Goal: Task Accomplishment & Management: Manage account settings

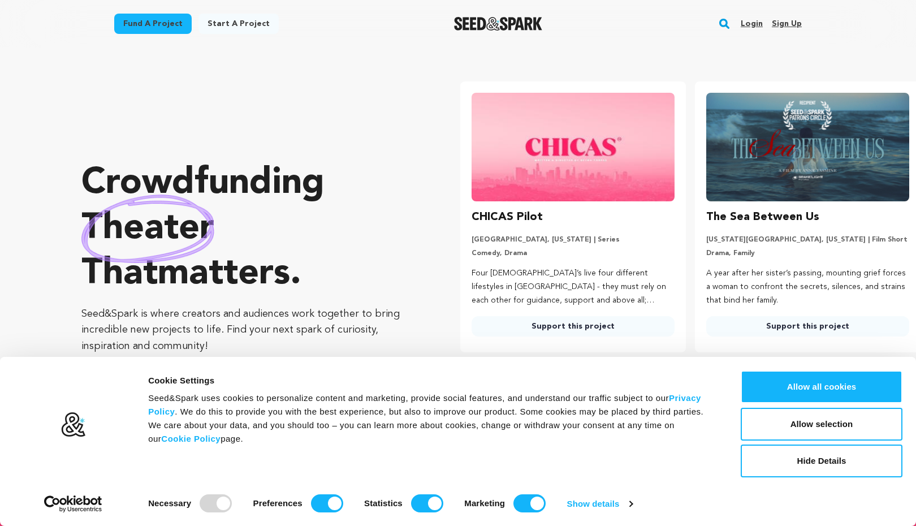
scroll to position [0, 244]
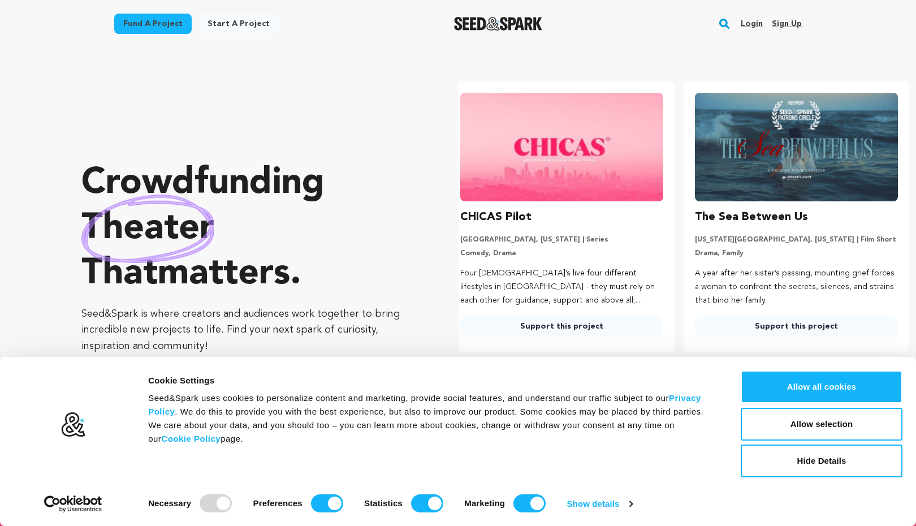
click at [807, 330] on link "Support this project" at bounding box center [796, 326] width 203 height 20
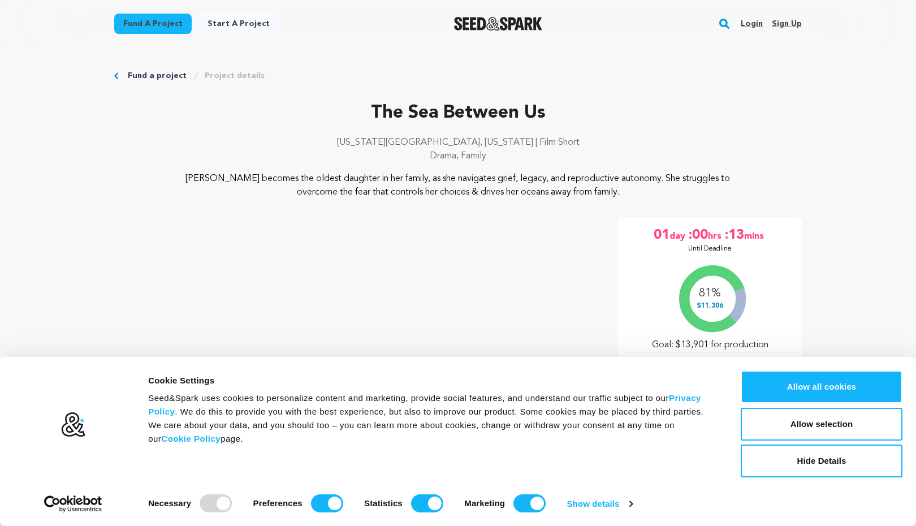
click at [791, 21] on link "Sign up" at bounding box center [787, 24] width 30 height 18
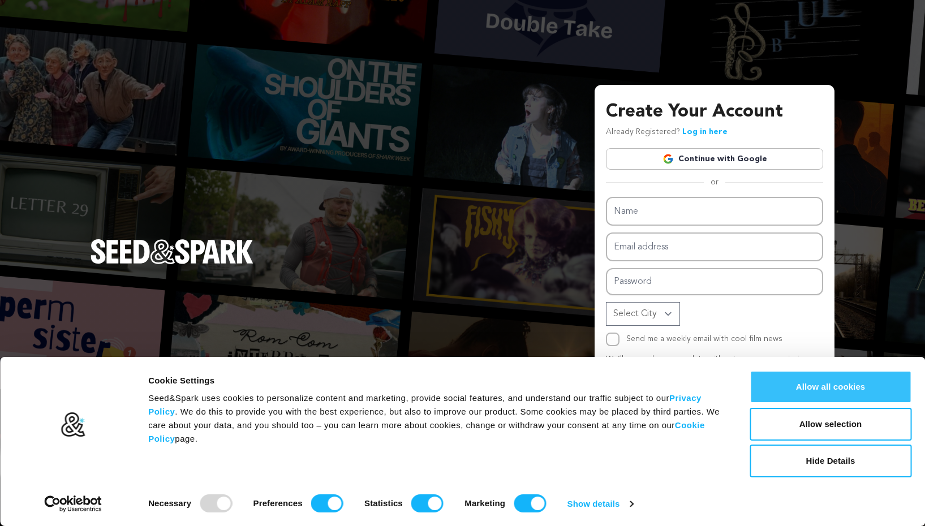
click at [843, 391] on button "Allow all cookies" at bounding box center [830, 386] width 162 height 33
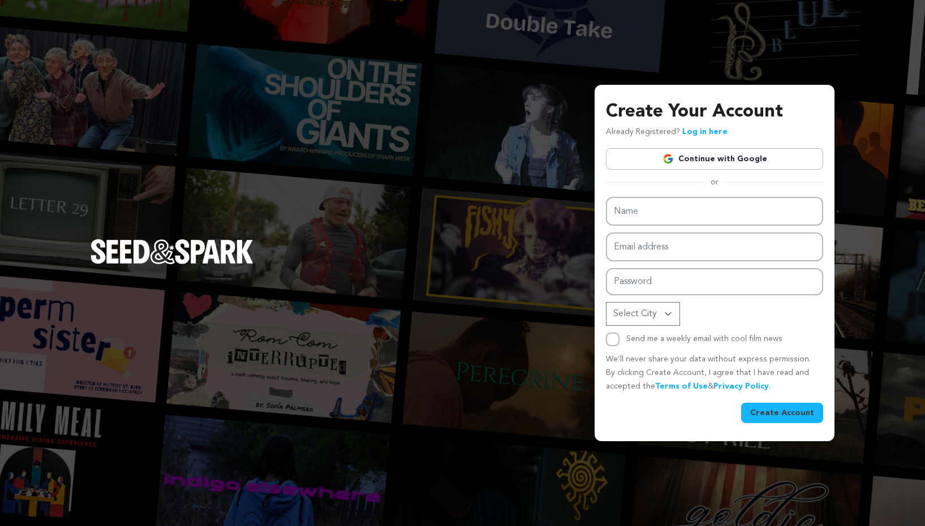
click at [730, 157] on link "Continue with Google" at bounding box center [714, 158] width 217 height 21
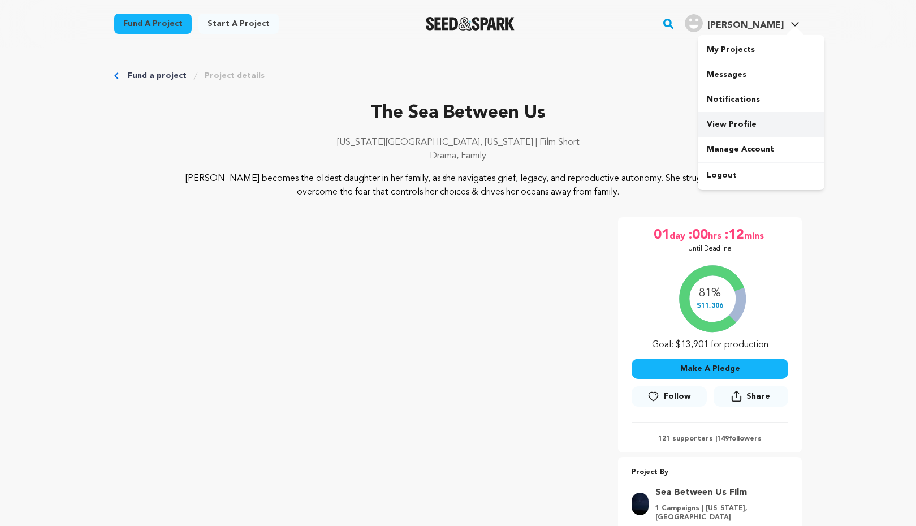
click at [736, 122] on link "View Profile" at bounding box center [761, 124] width 127 height 25
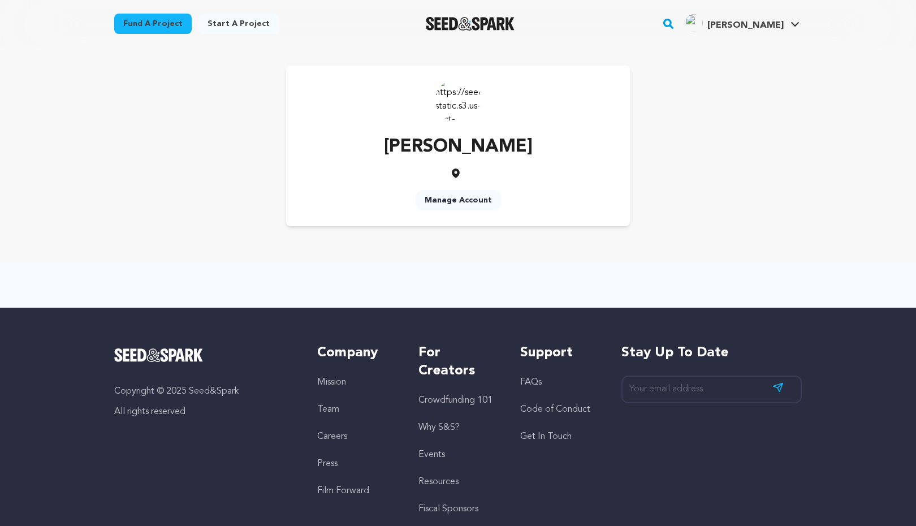
click at [464, 201] on link "Manage Account" at bounding box center [458, 200] width 85 height 20
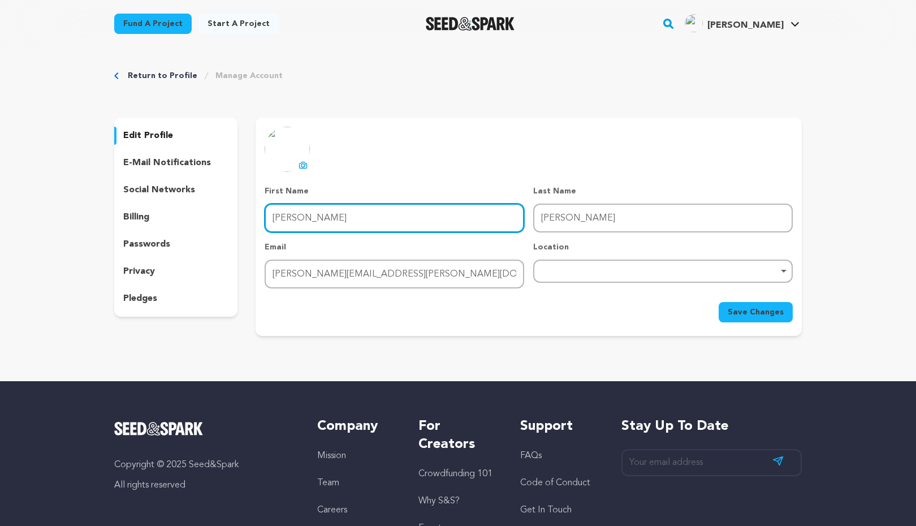
drag, startPoint x: 312, startPoint y: 218, endPoint x: 244, endPoint y: 213, distance: 68.1
click at [253, 213] on div "edit profile e-mail notifications social networks billing passwords privacy ple…" at bounding box center [458, 227] width 688 height 218
type input "Joey"
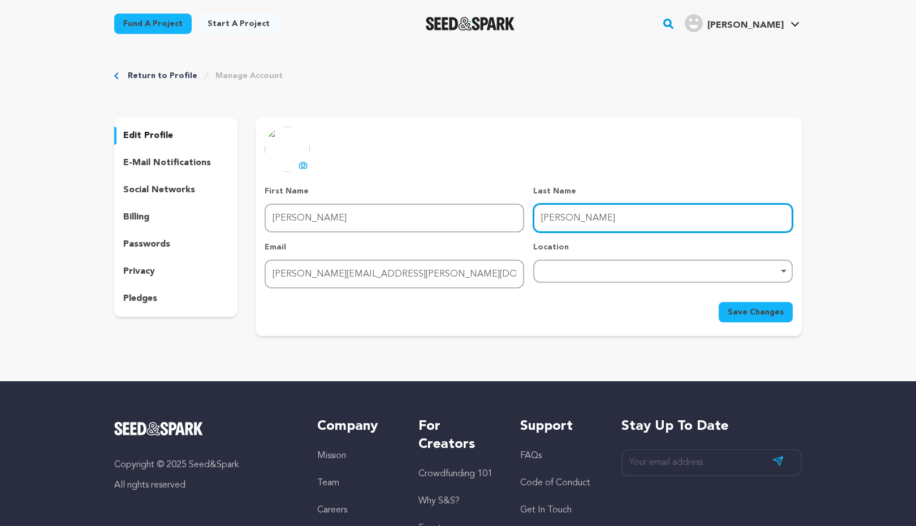
type input "Thome"
click at [640, 279] on div "Remove item" at bounding box center [663, 271] width 260 height 23
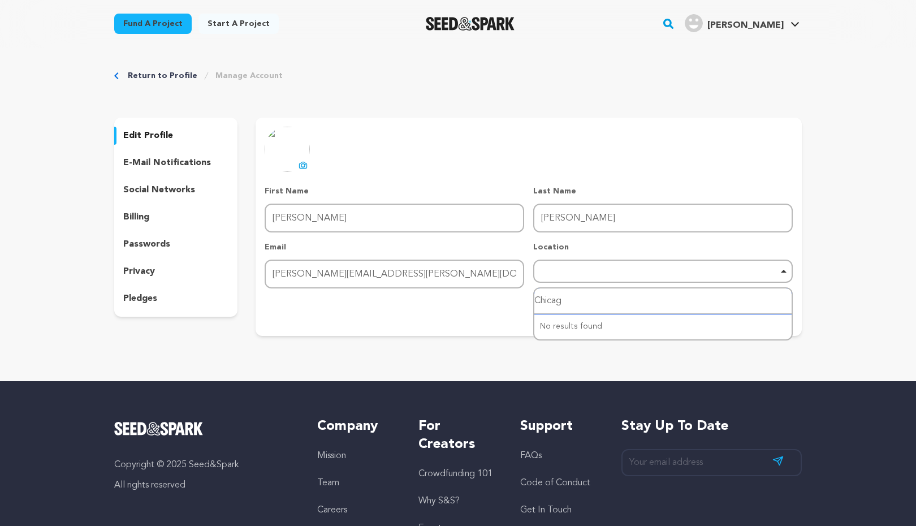
type input "Chicago"
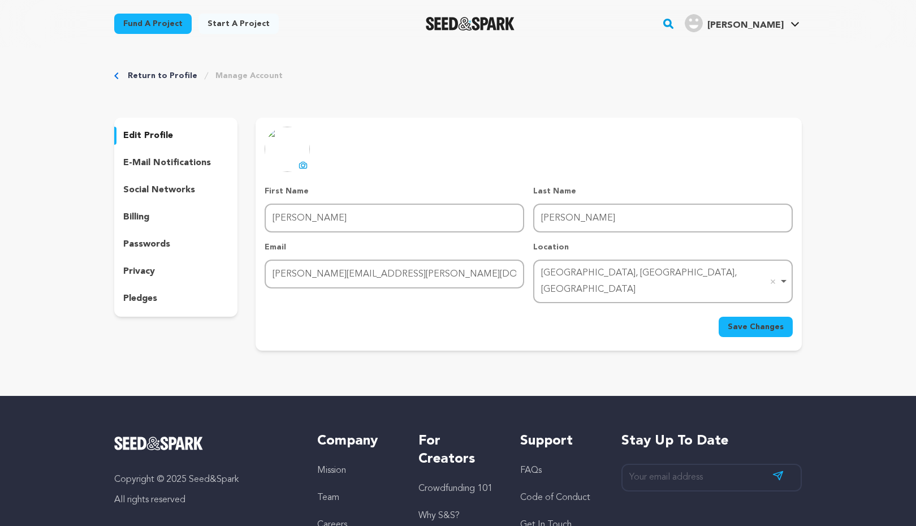
click at [741, 321] on span "Save Changes" at bounding box center [756, 326] width 56 height 11
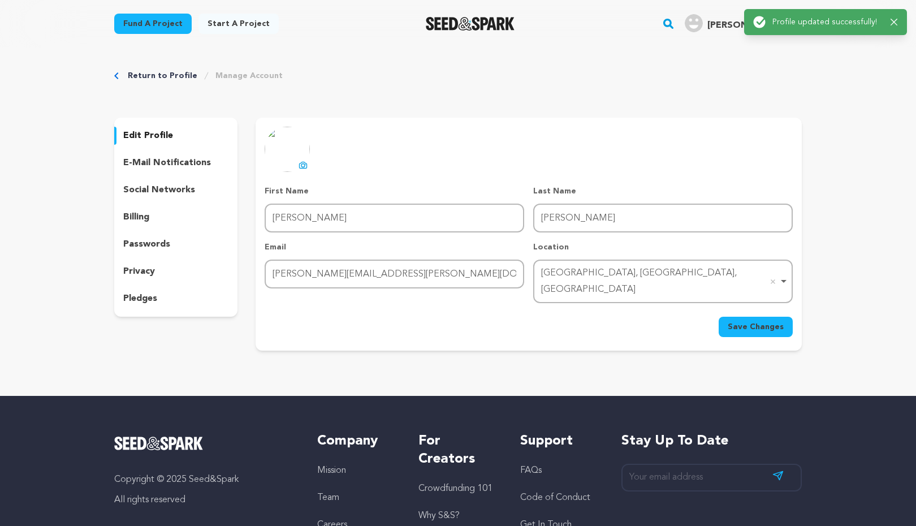
click at [185, 163] on p "e-mail notifications" at bounding box center [167, 163] width 88 height 14
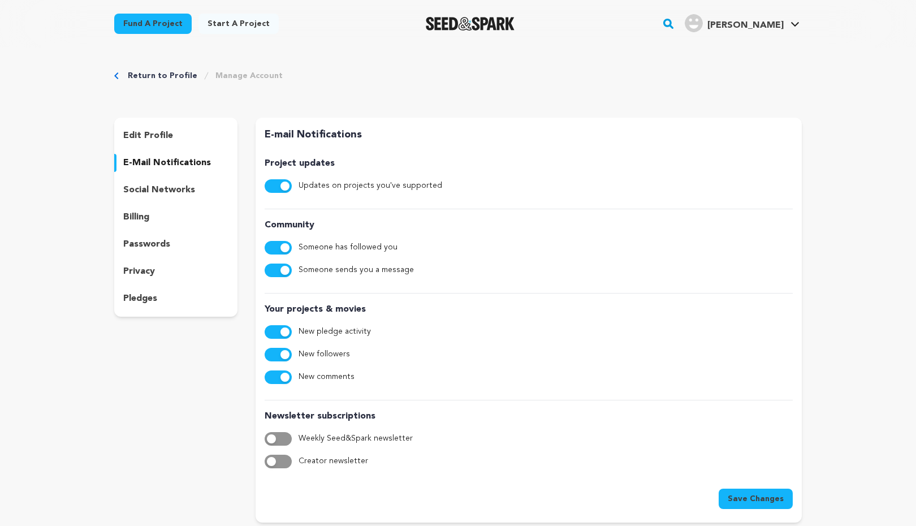
click at [163, 189] on p "social networks" at bounding box center [159, 190] width 72 height 14
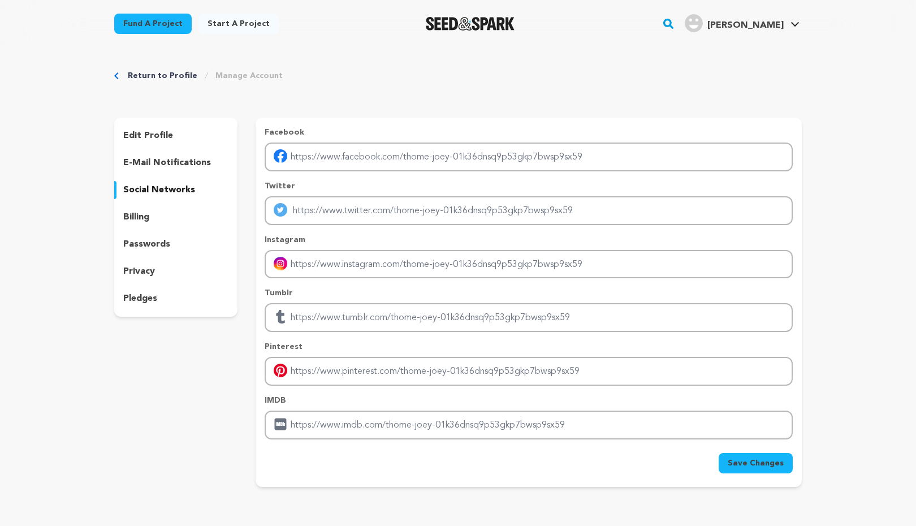
click at [145, 217] on p "billing" at bounding box center [136, 217] width 26 height 14
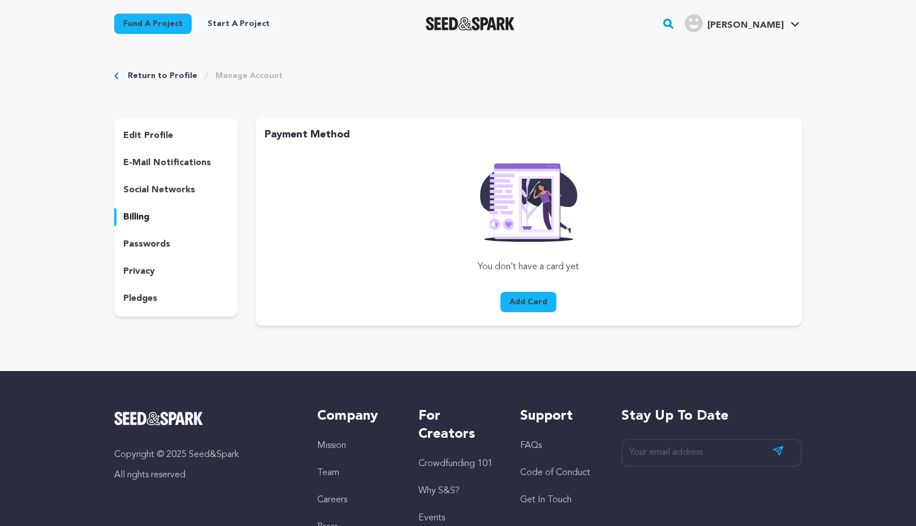
click at [143, 241] on p "passwords" at bounding box center [146, 245] width 47 height 14
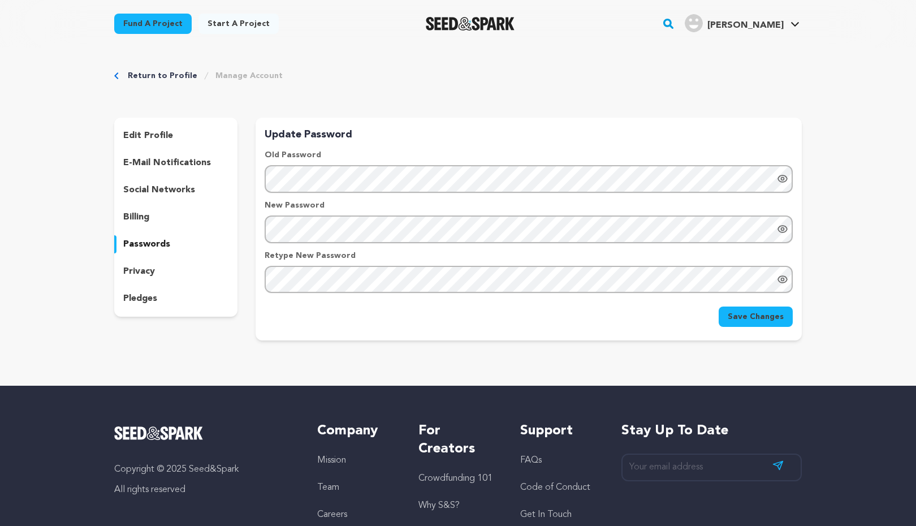
click at [140, 273] on p "privacy" at bounding box center [139, 272] width 32 height 14
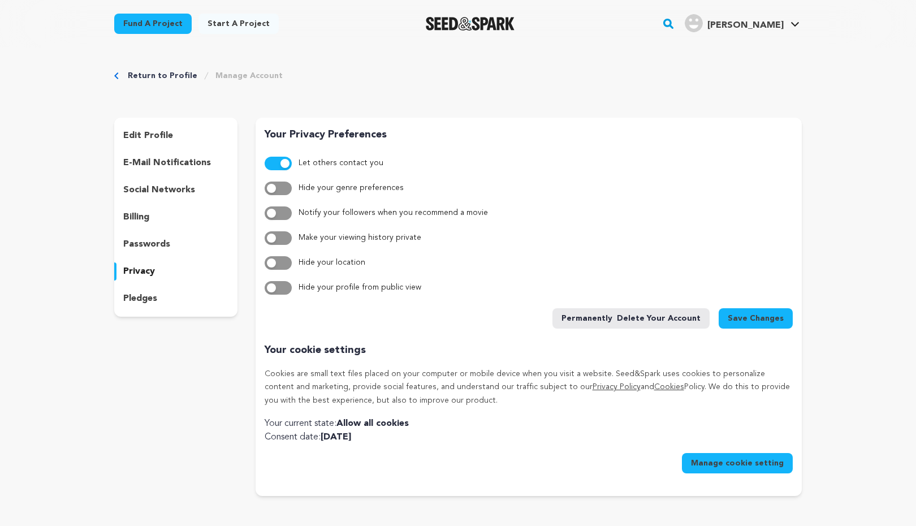
click at [132, 236] on div "passwords" at bounding box center [175, 244] width 123 height 18
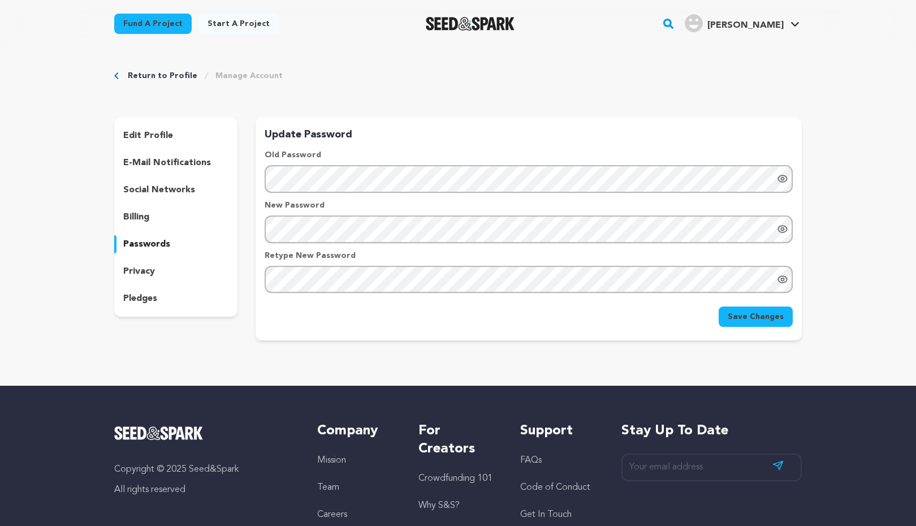
click at [131, 291] on div "pledges" at bounding box center [175, 299] width 123 height 18
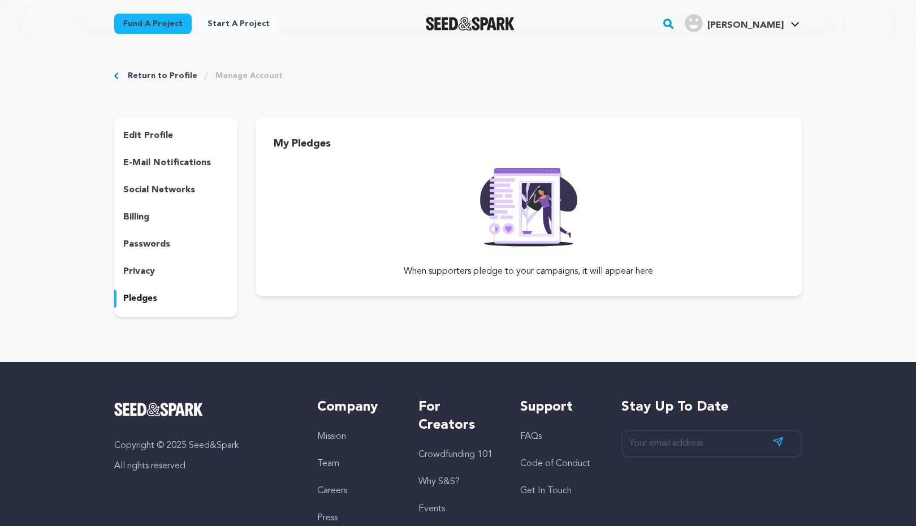
click at [156, 135] on p "edit profile" at bounding box center [148, 136] width 50 height 14
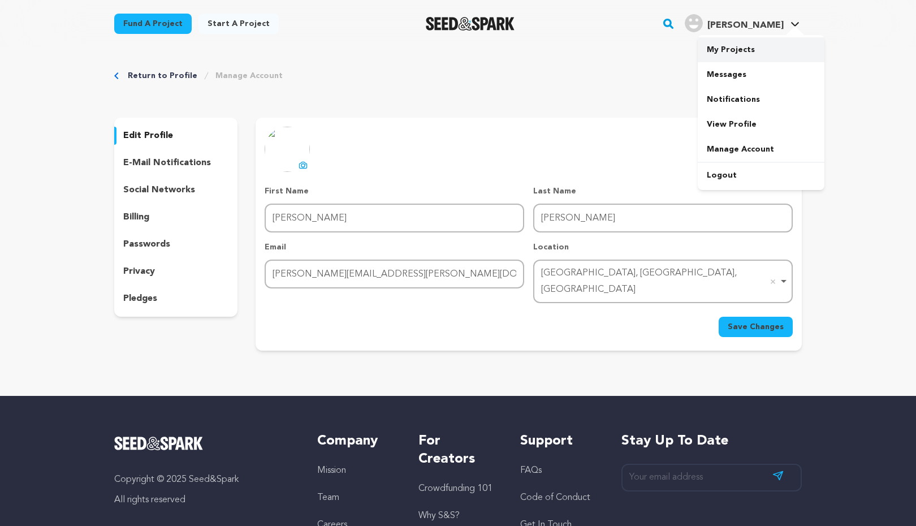
click at [734, 46] on link "My Projects" at bounding box center [761, 49] width 127 height 25
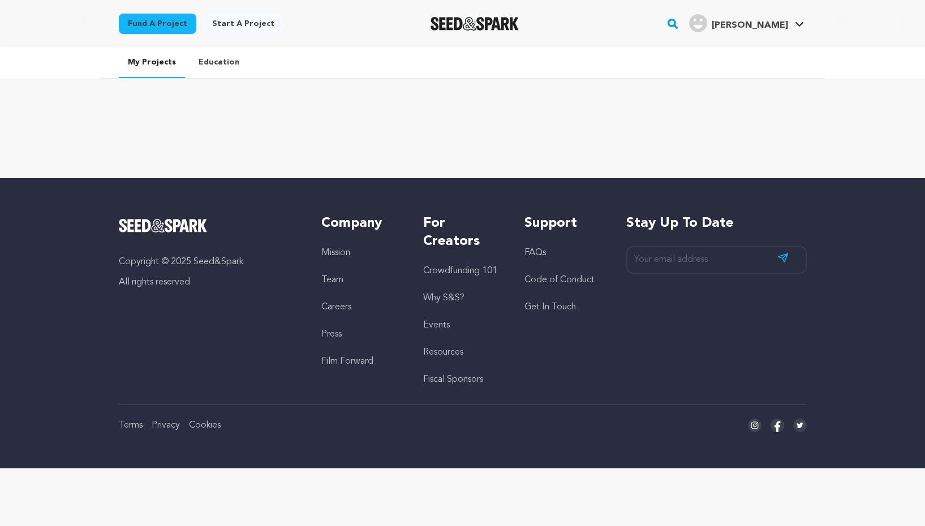
click at [220, 64] on link "Education" at bounding box center [218, 62] width 59 height 29
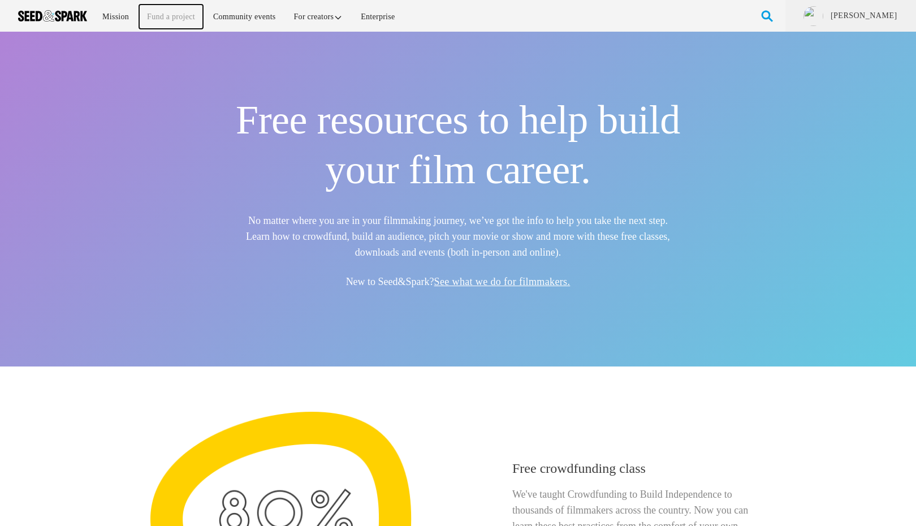
click at [163, 15] on link "Fund a project" at bounding box center [171, 17] width 64 height 24
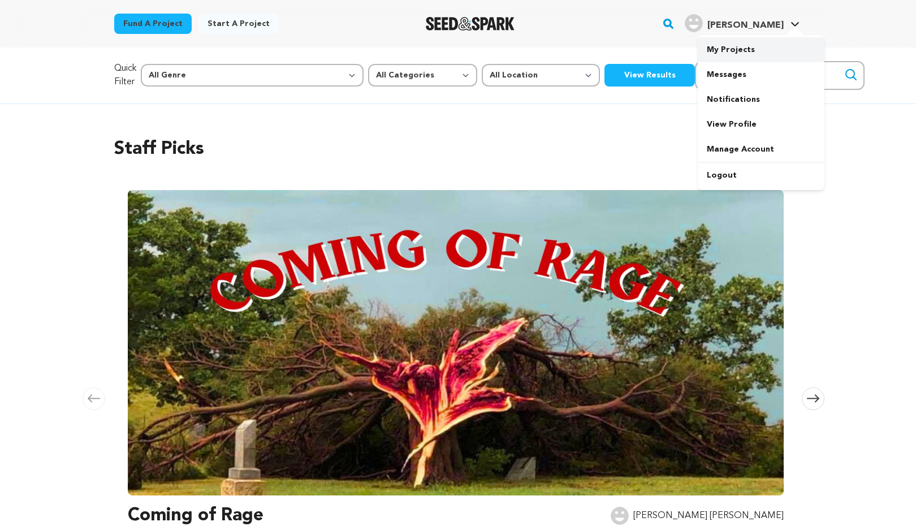
click at [733, 51] on link "My Projects" at bounding box center [761, 49] width 127 height 25
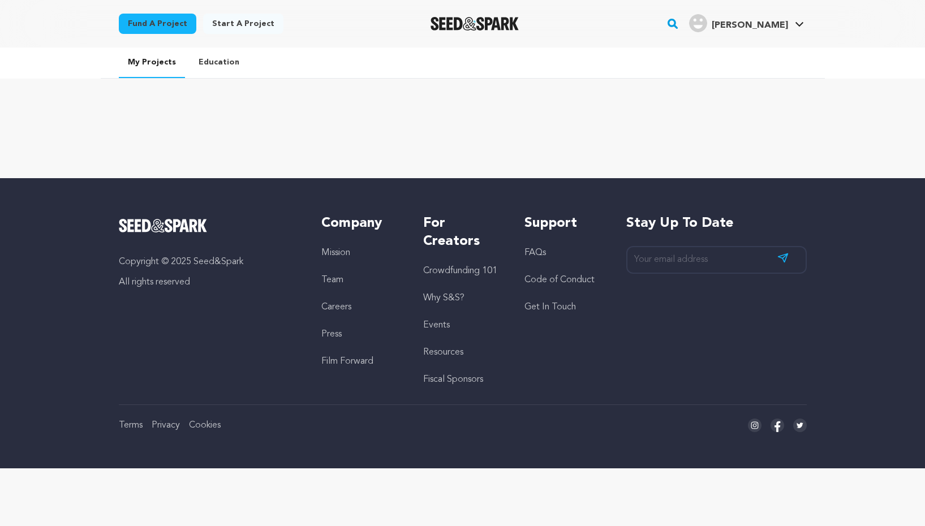
click at [149, 20] on link "Fund a project" at bounding box center [157, 24] width 77 height 20
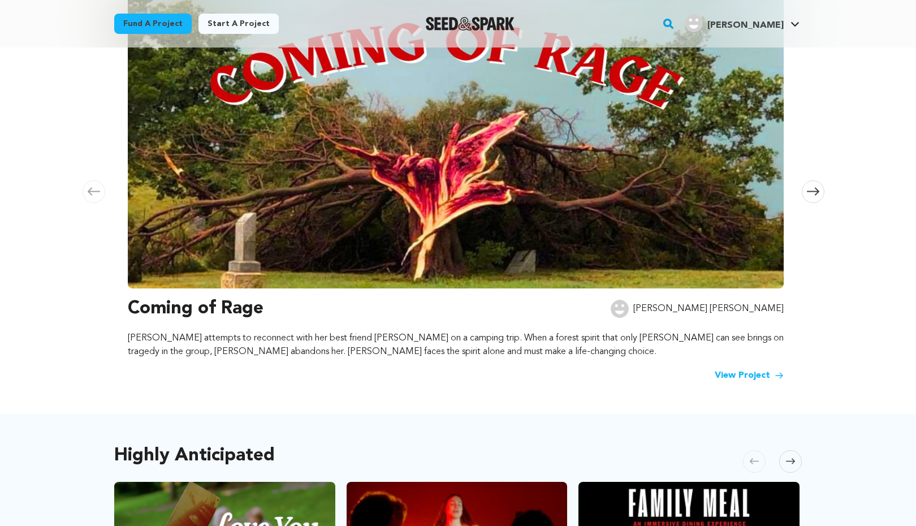
scroll to position [226, 0]
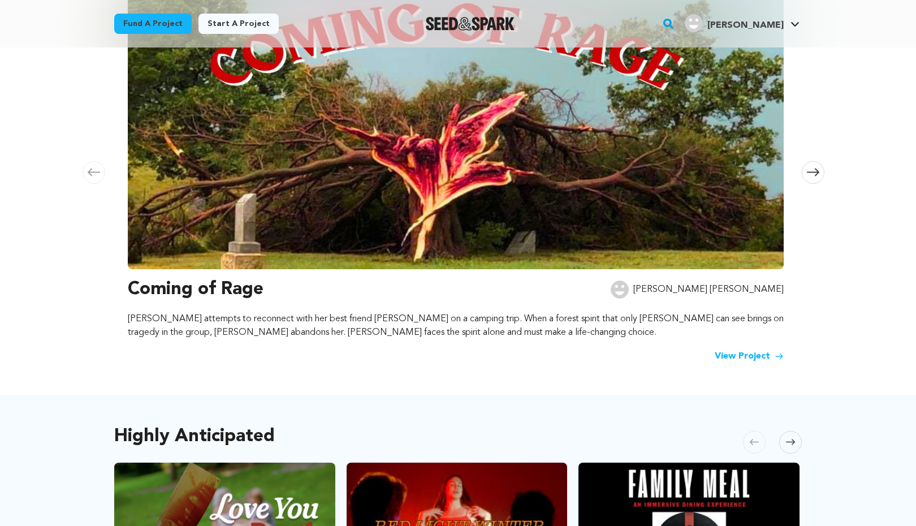
click at [810, 170] on icon at bounding box center [813, 172] width 12 height 8
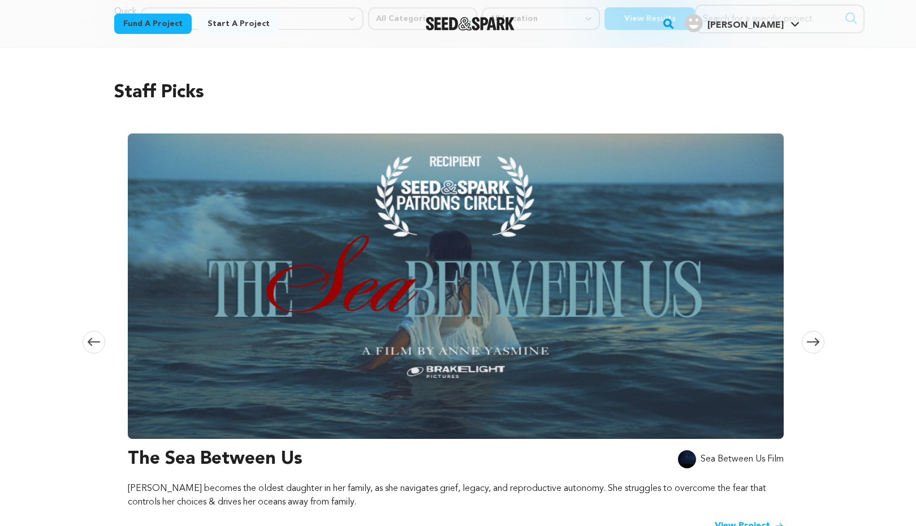
scroll to position [113, 0]
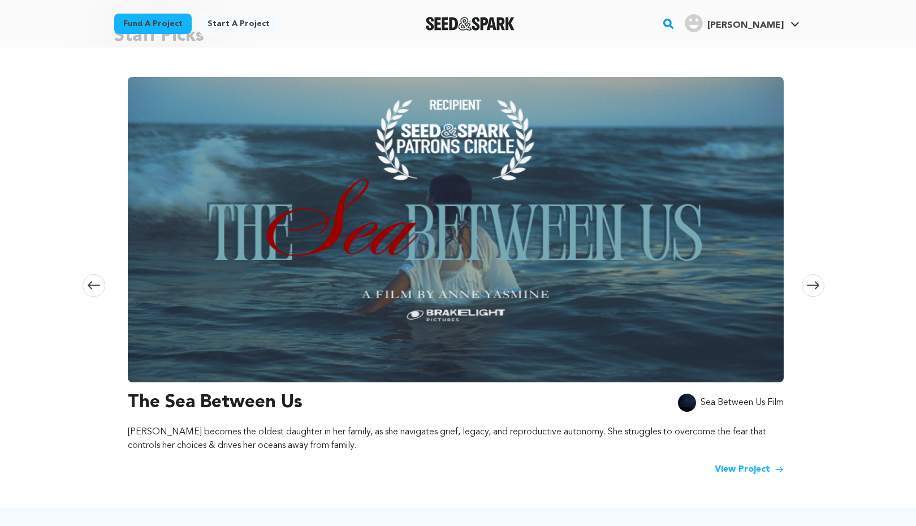
click at [727, 466] on link "View Project" at bounding box center [749, 470] width 69 height 14
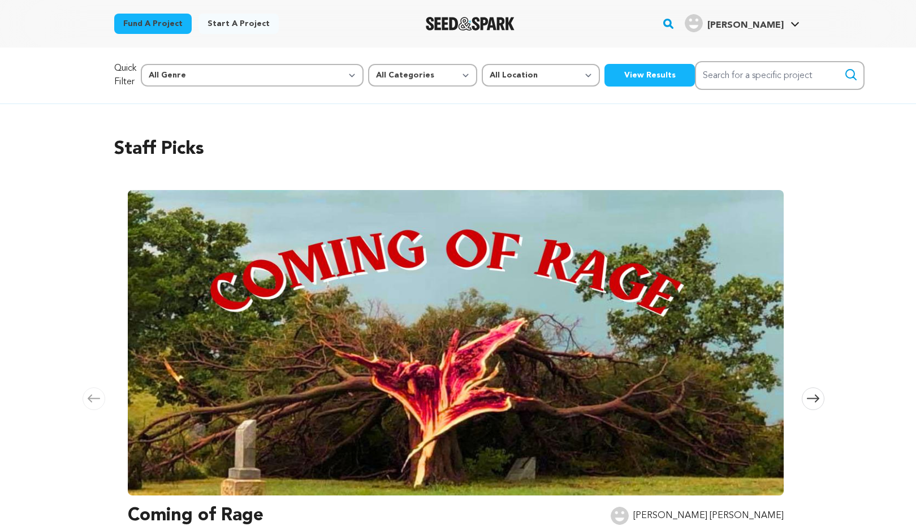
scroll to position [113, 0]
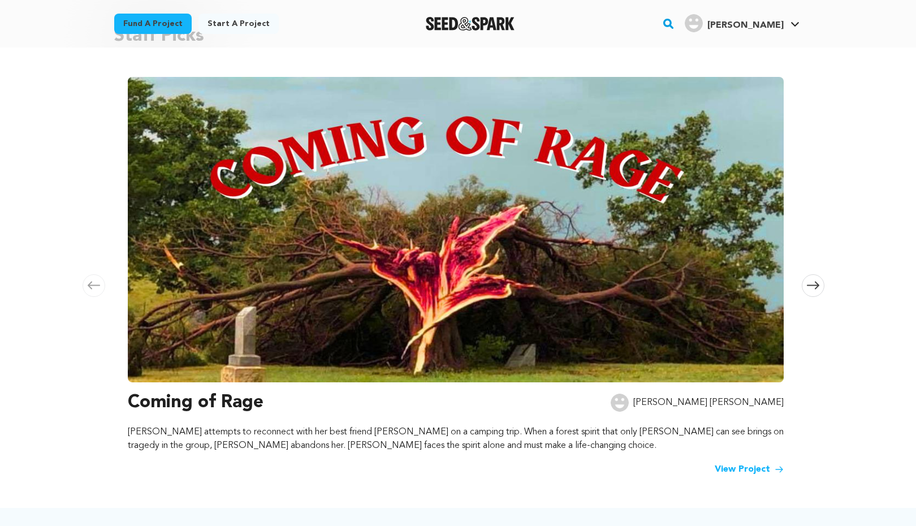
click at [814, 291] on span at bounding box center [813, 285] width 23 height 23
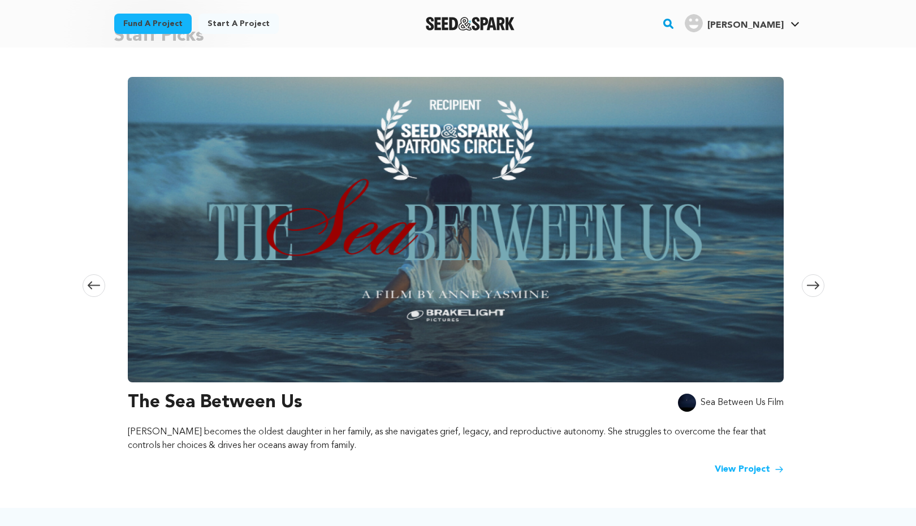
click at [814, 291] on span at bounding box center [813, 285] width 23 height 23
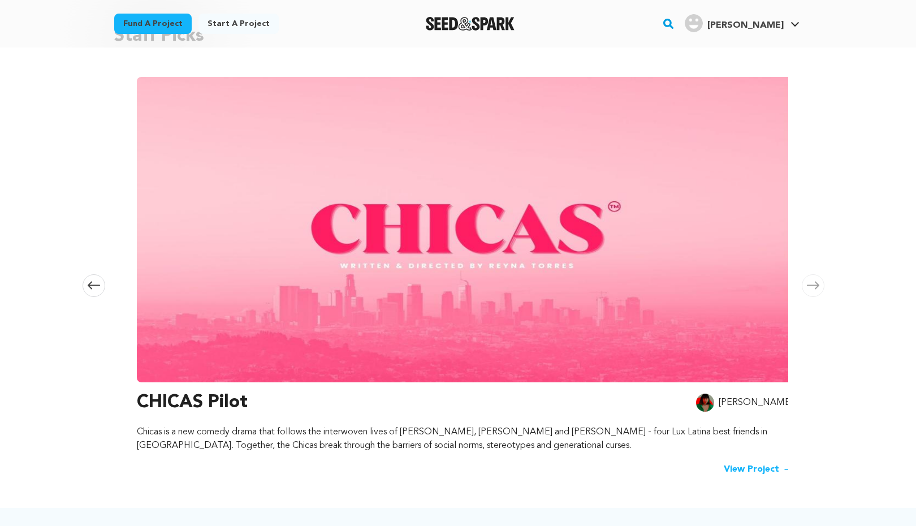
scroll to position [0, 1335]
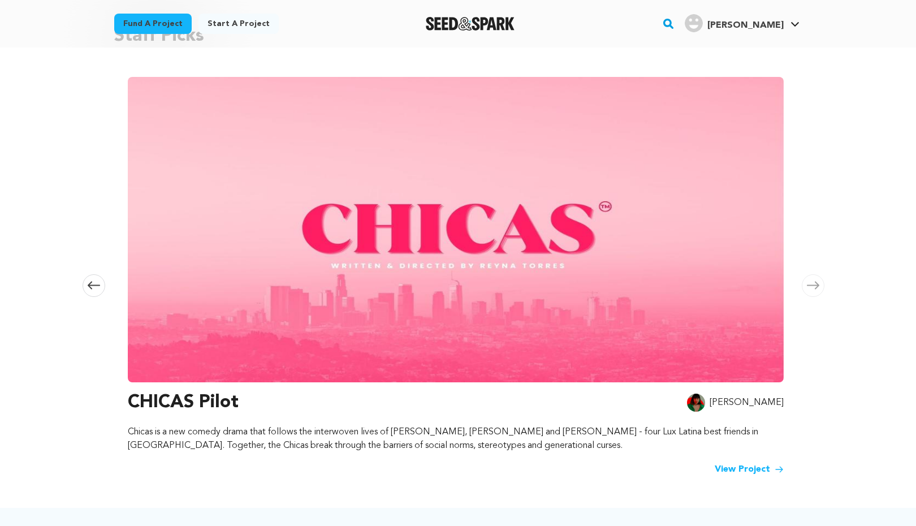
click at [814, 291] on span at bounding box center [813, 285] width 23 height 23
click at [90, 287] on icon at bounding box center [94, 286] width 12 height 8
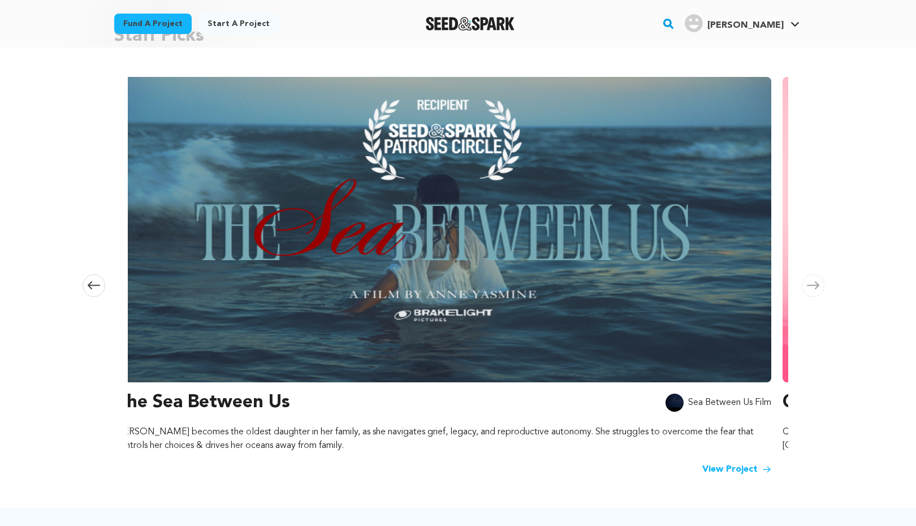
click at [90, 287] on icon at bounding box center [94, 286] width 12 height 8
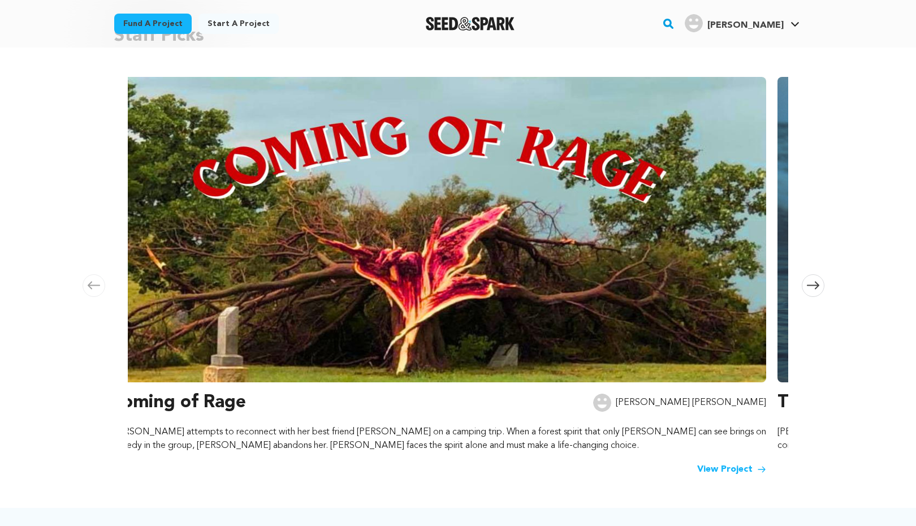
scroll to position [0, 1]
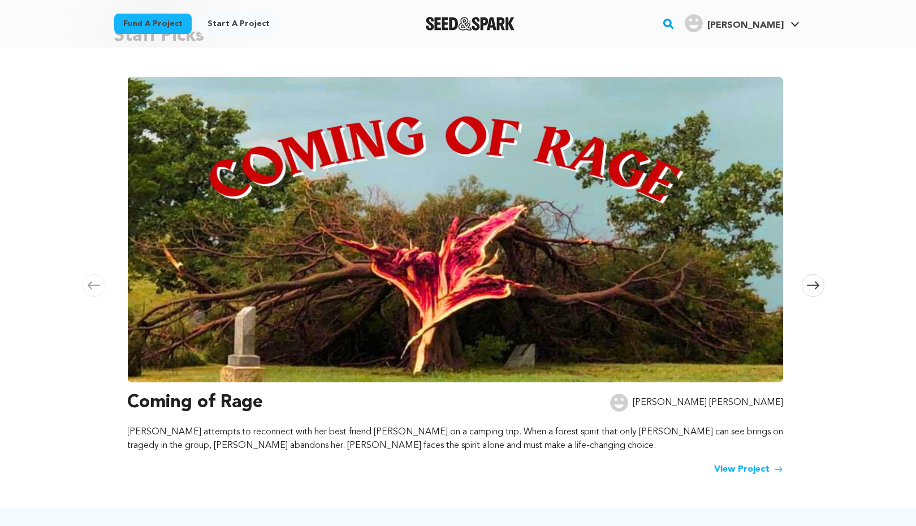
click at [90, 287] on icon at bounding box center [94, 286] width 12 height 8
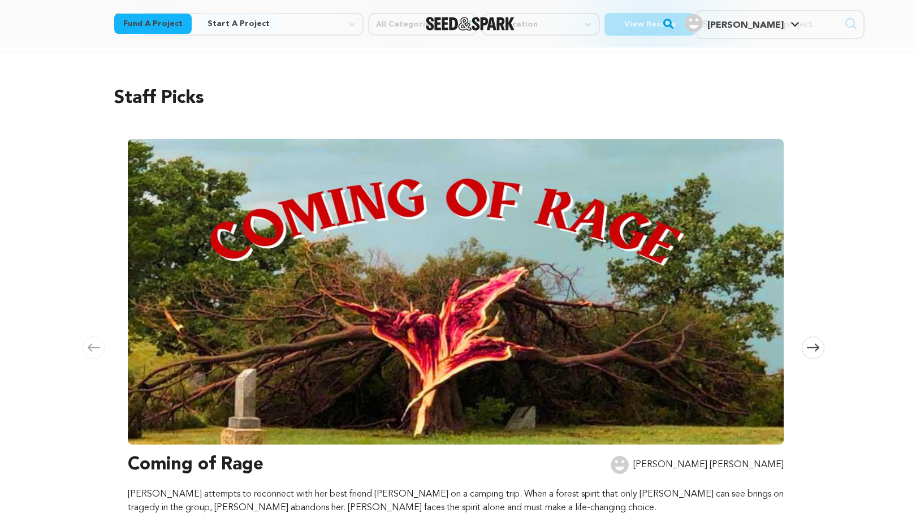
scroll to position [0, 0]
